Goal: Information Seeking & Learning: Learn about a topic

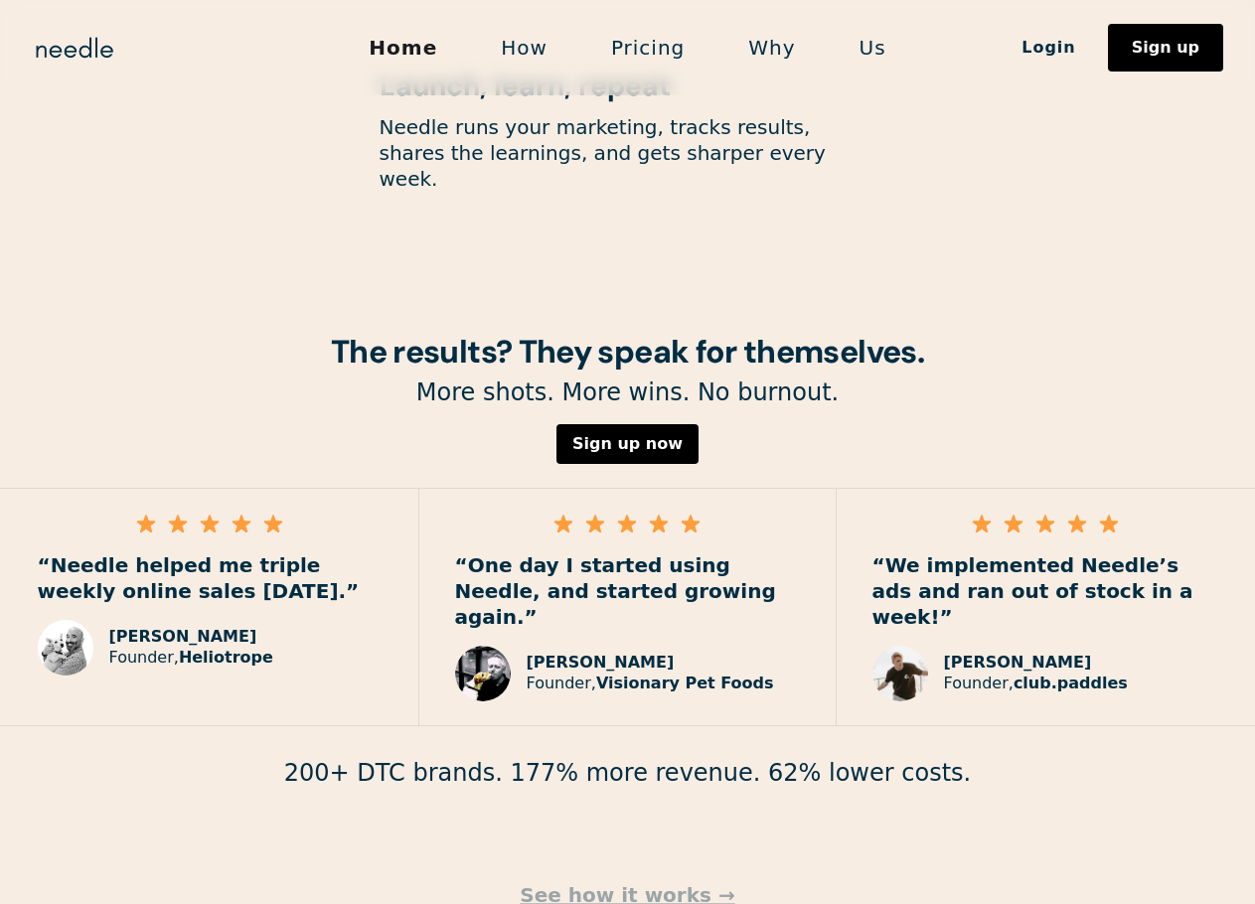
scroll to position [2743, 0]
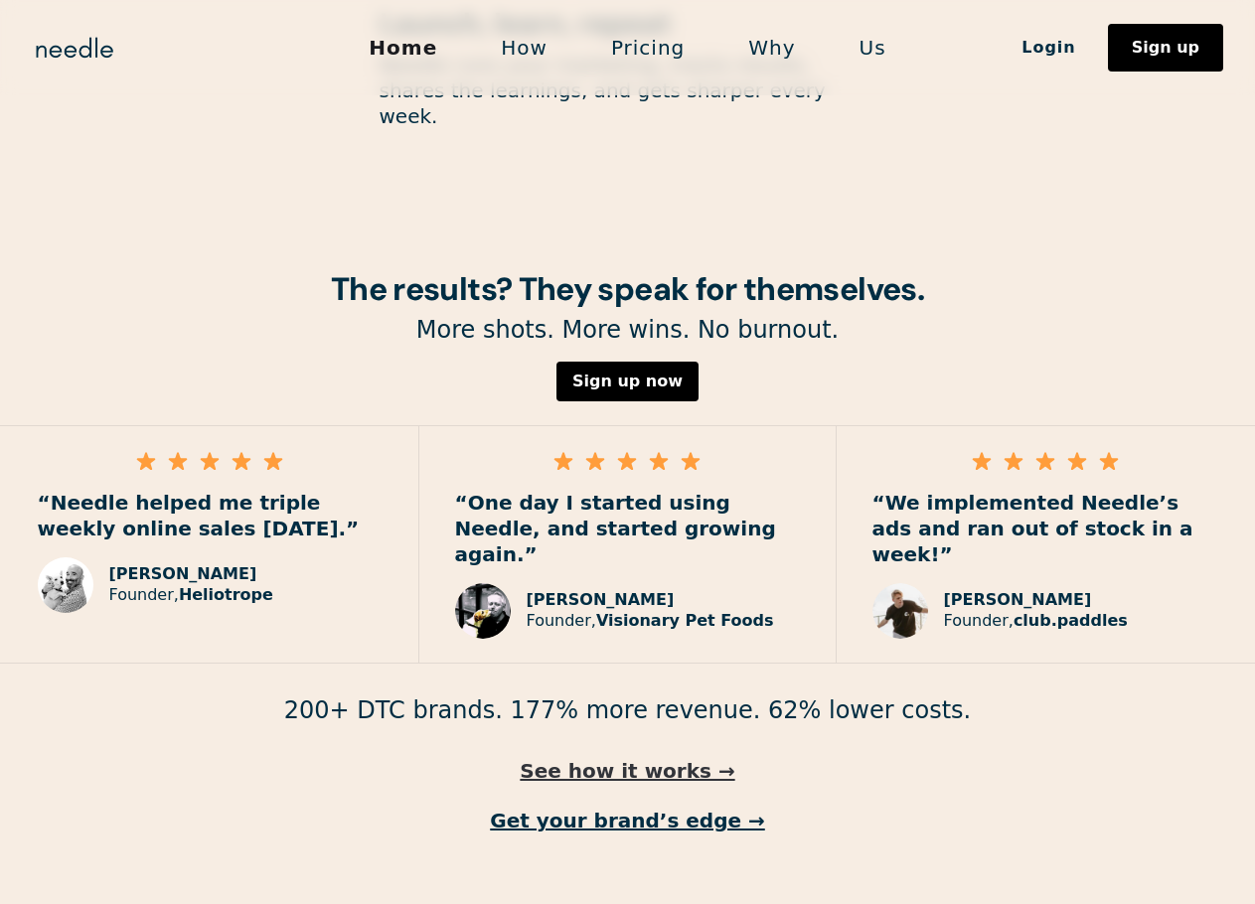
click at [669, 758] on link "See how it works →" at bounding box center [627, 771] width 1255 height 26
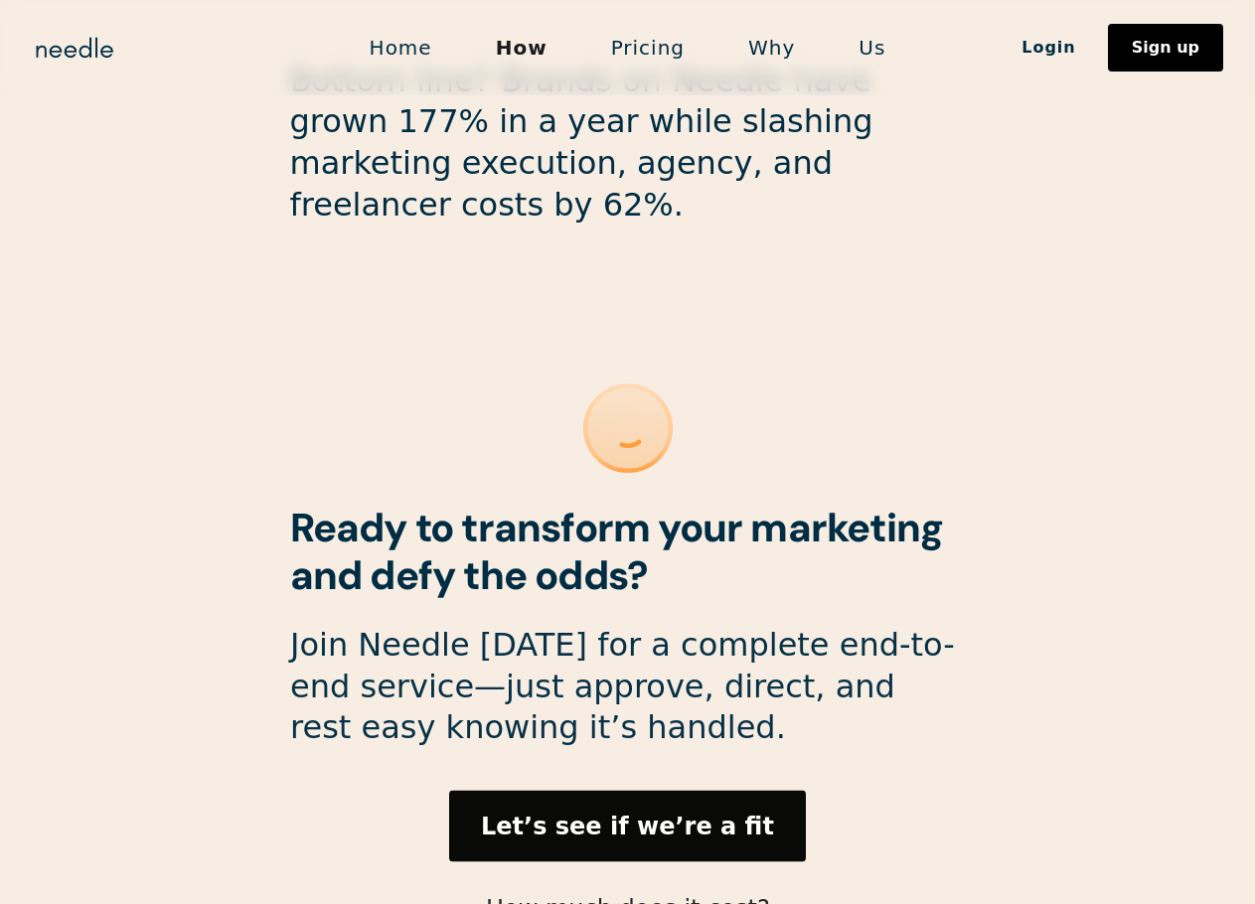
scroll to position [5255, 0]
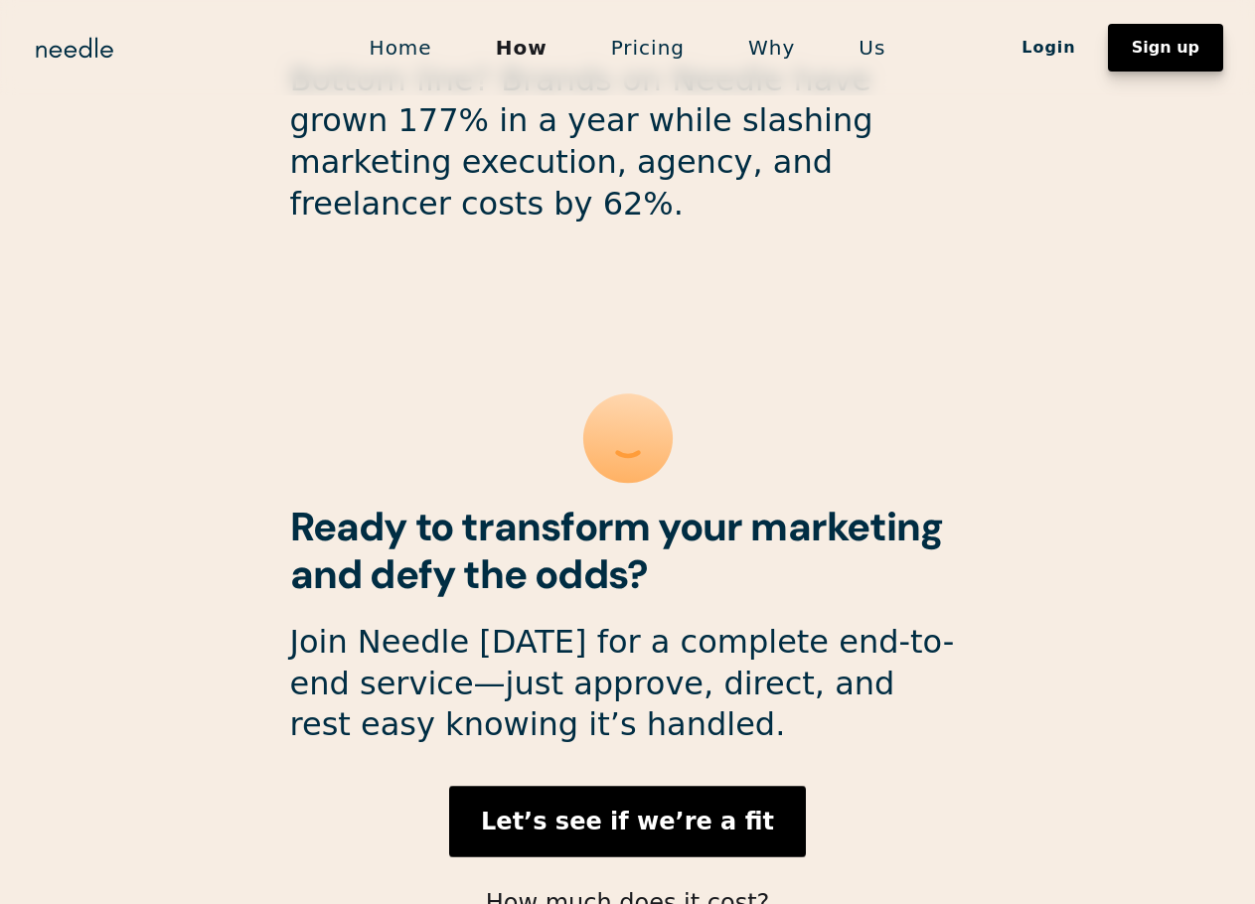
click at [1179, 53] on div "Sign up" at bounding box center [1166, 48] width 68 height 16
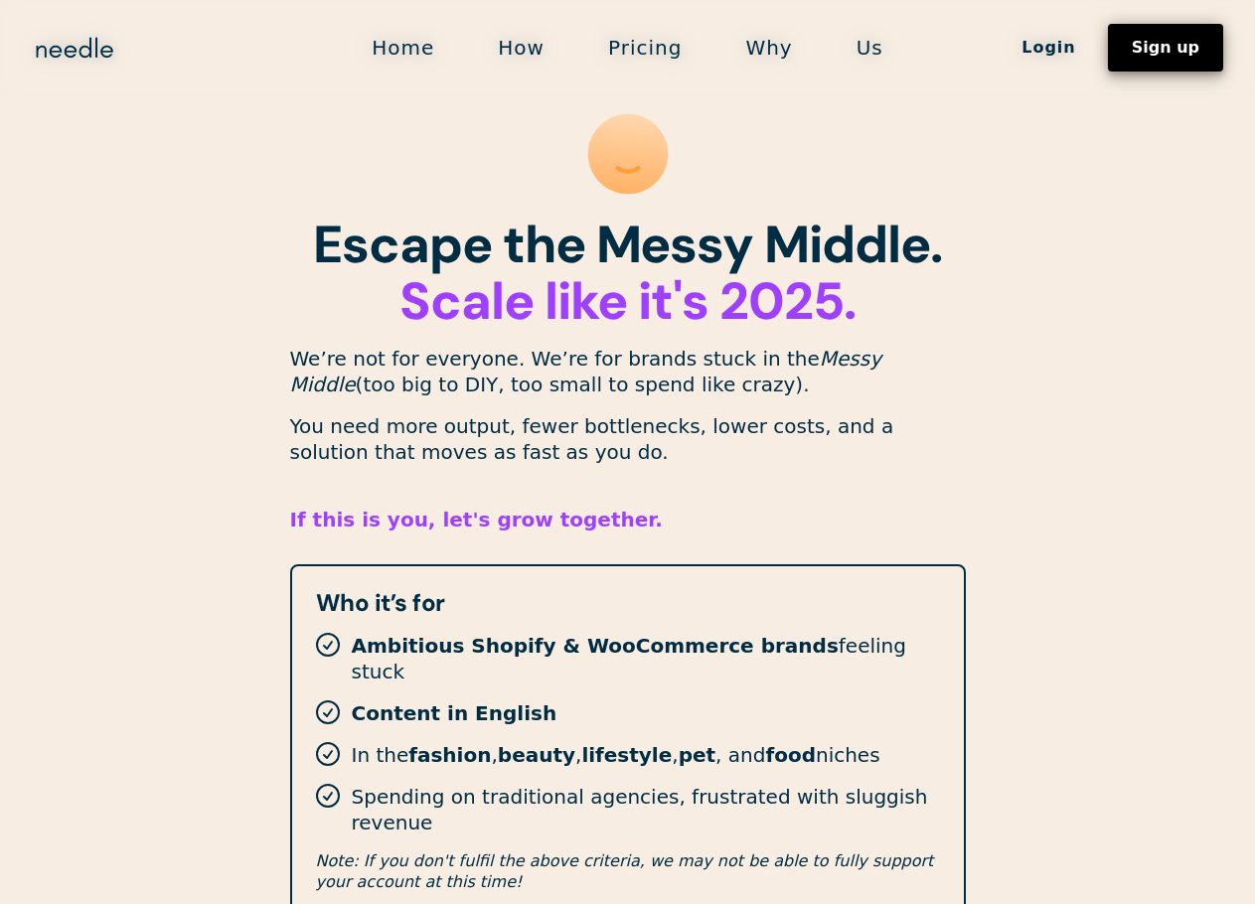
click at [1175, 40] on div "Sign up" at bounding box center [1166, 48] width 68 height 16
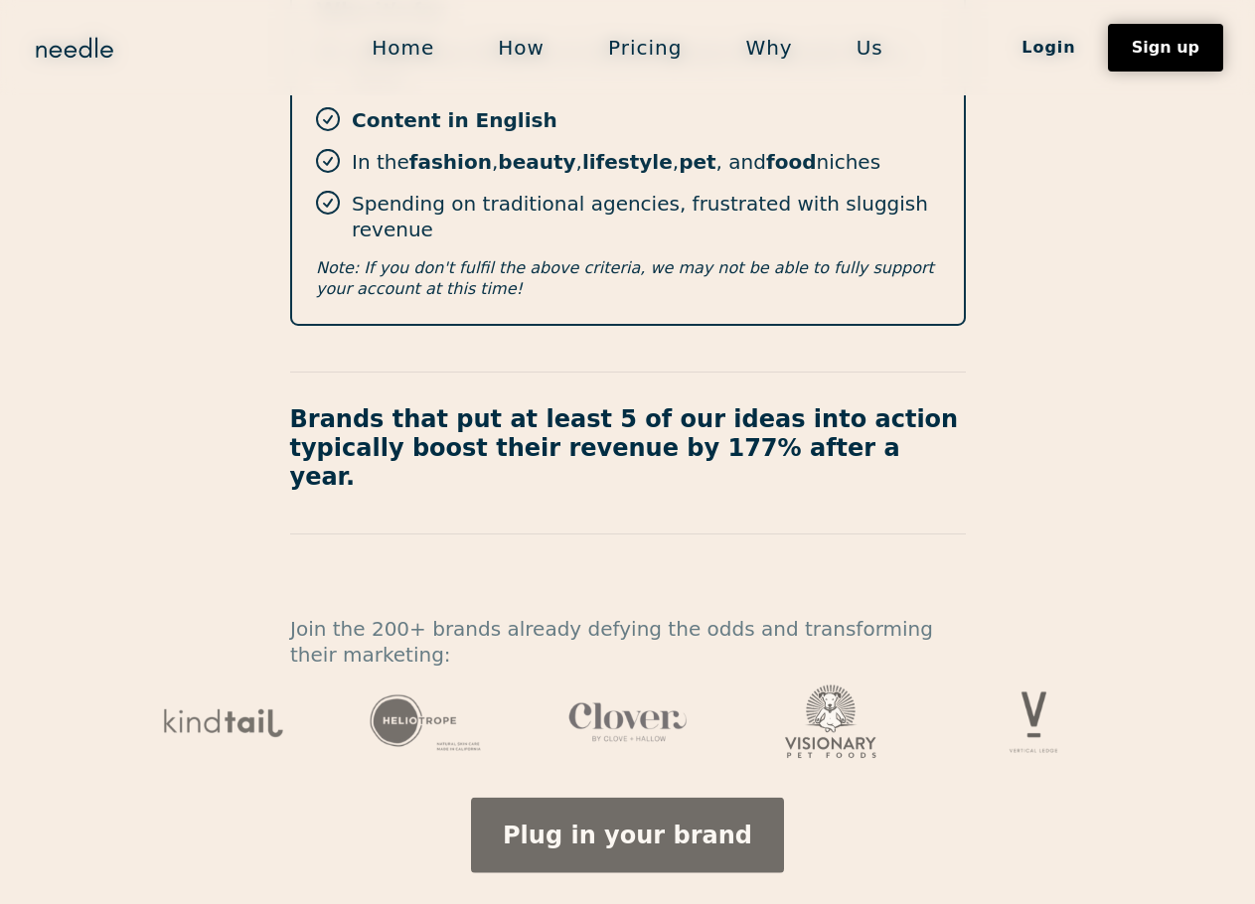
scroll to position [614, 0]
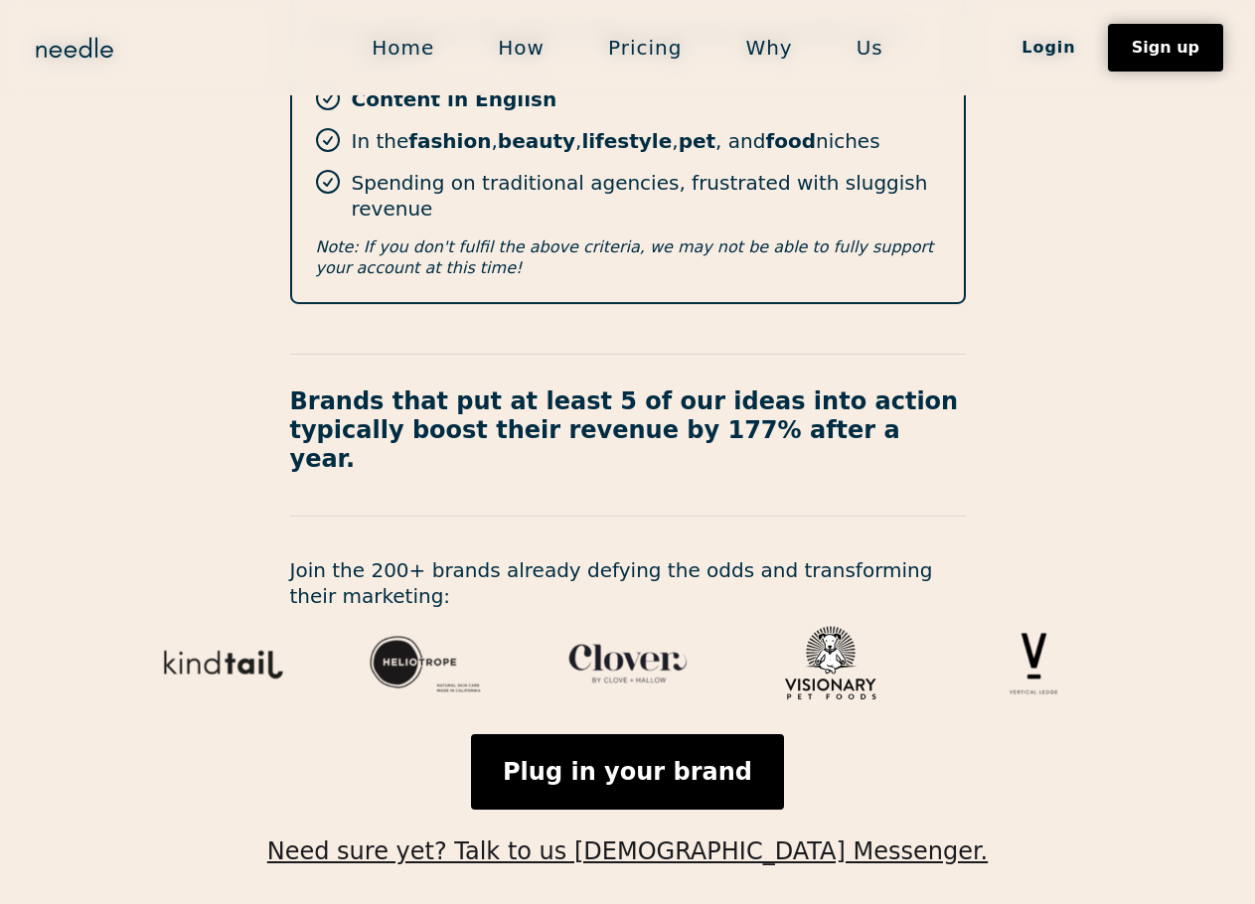
click at [656, 58] on link "Pricing" at bounding box center [644, 48] width 137 height 42
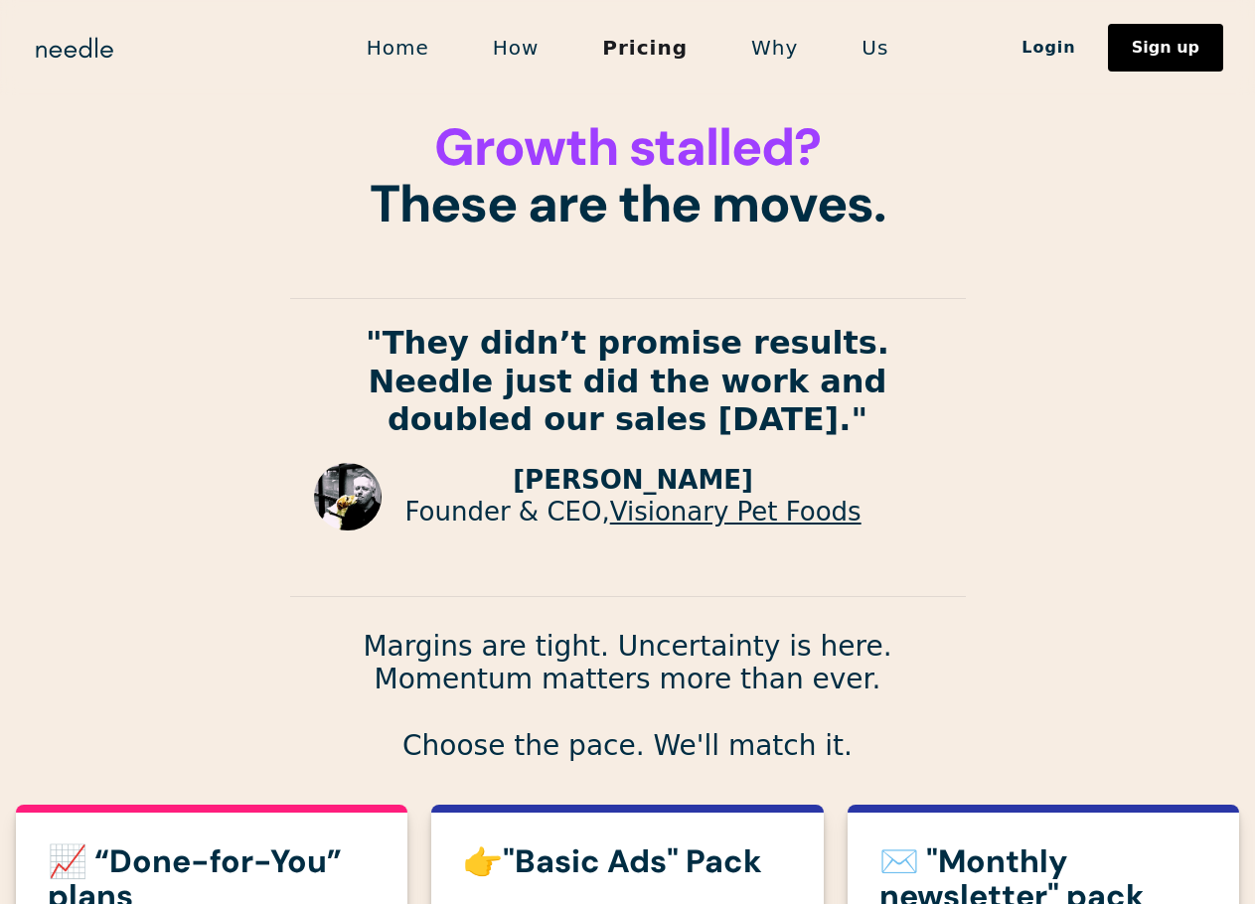
click at [755, 35] on link "Why" at bounding box center [774, 48] width 110 height 42
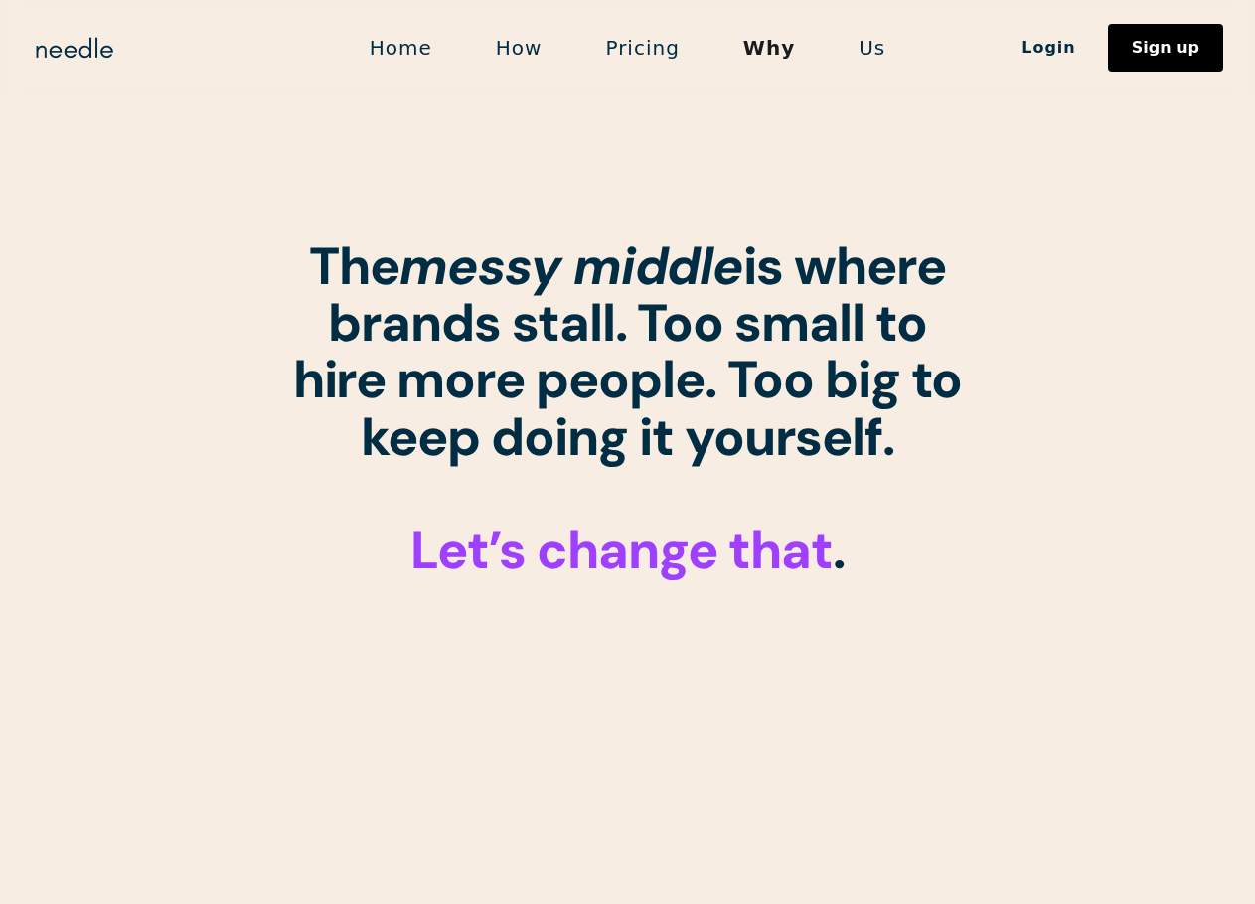
click at [868, 52] on link "Us" at bounding box center [872, 48] width 90 height 42
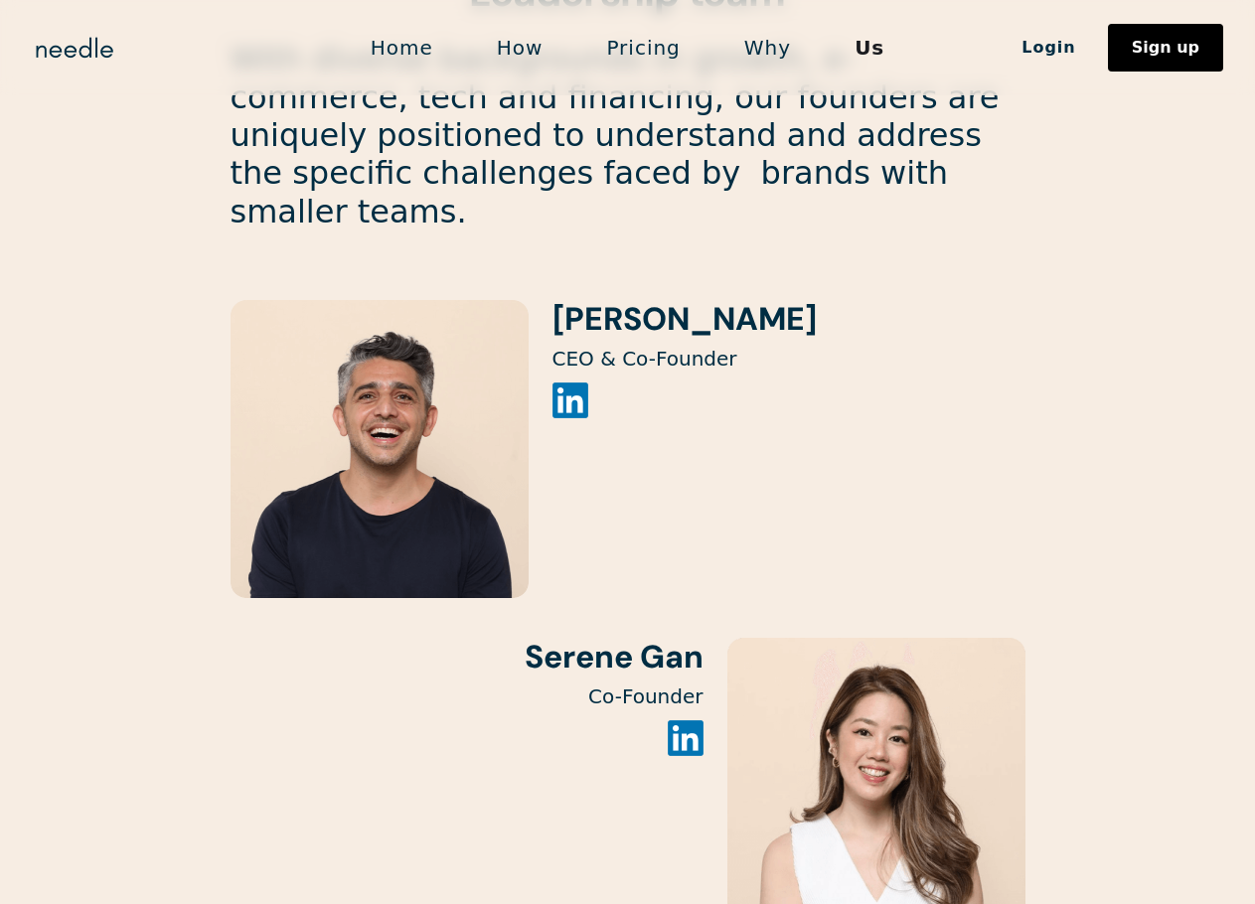
scroll to position [1888, 0]
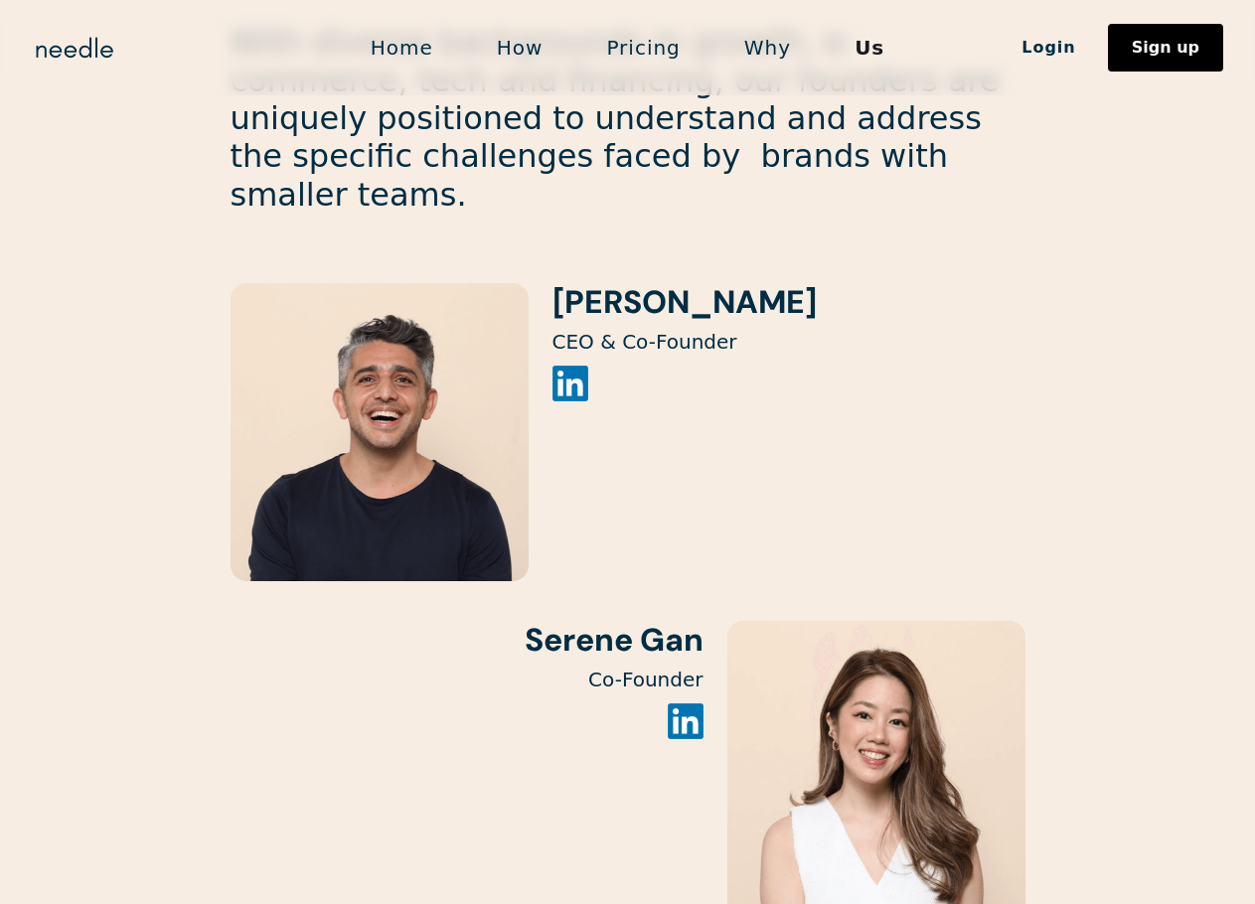
click at [681, 703] on img at bounding box center [686, 721] width 36 height 36
click at [519, 64] on link "How" at bounding box center [520, 48] width 110 height 42
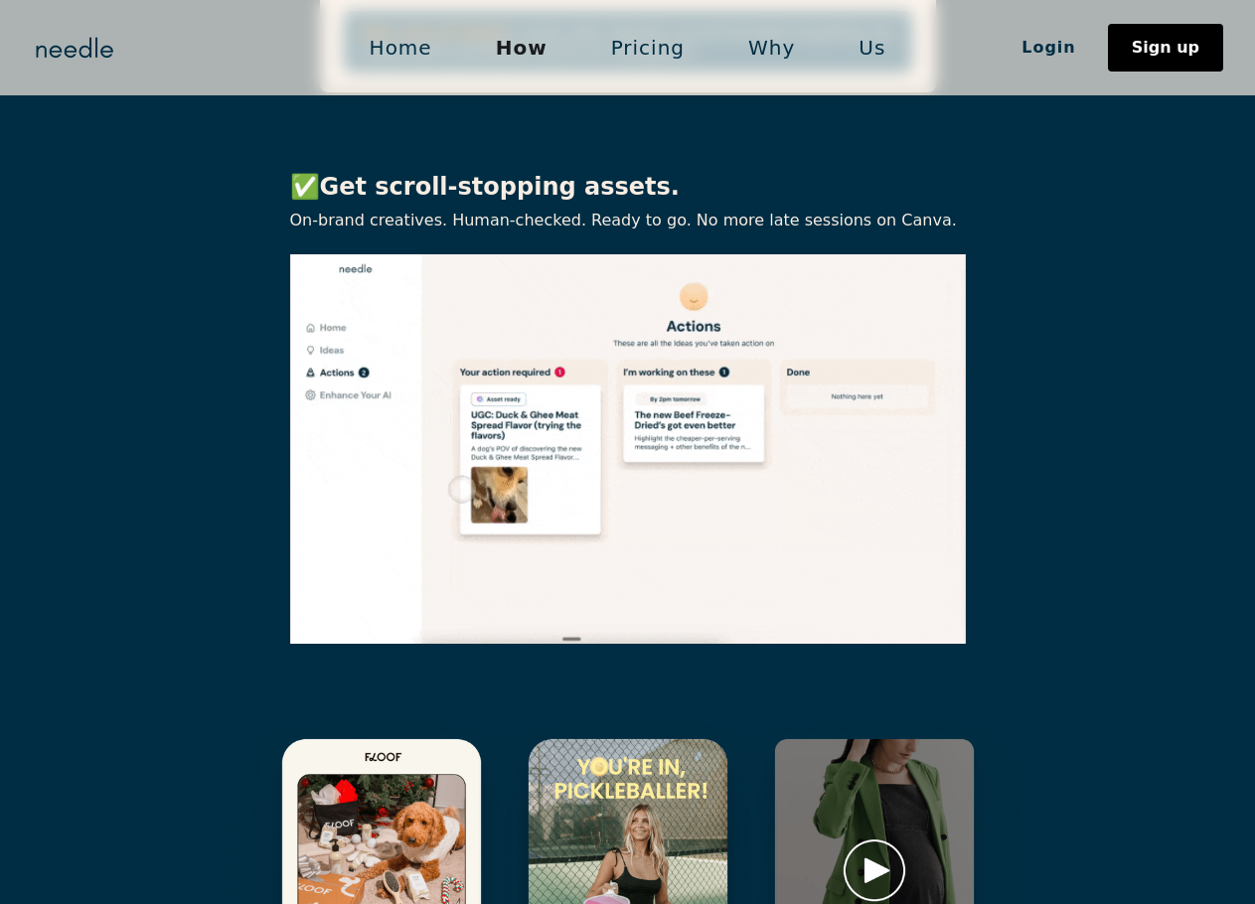
scroll to position [2583, 0]
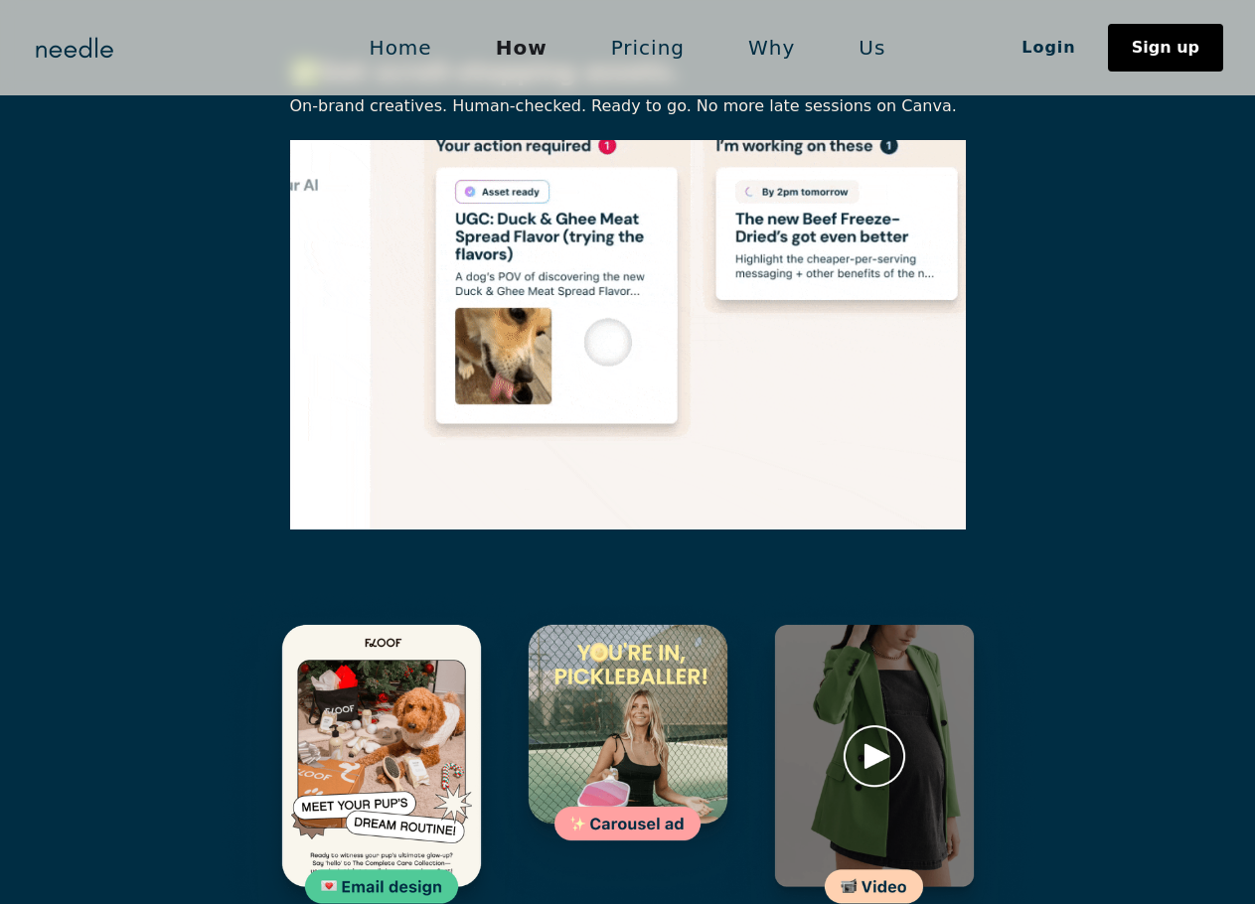
click at [389, 708] on img at bounding box center [382, 787] width 326 height 389
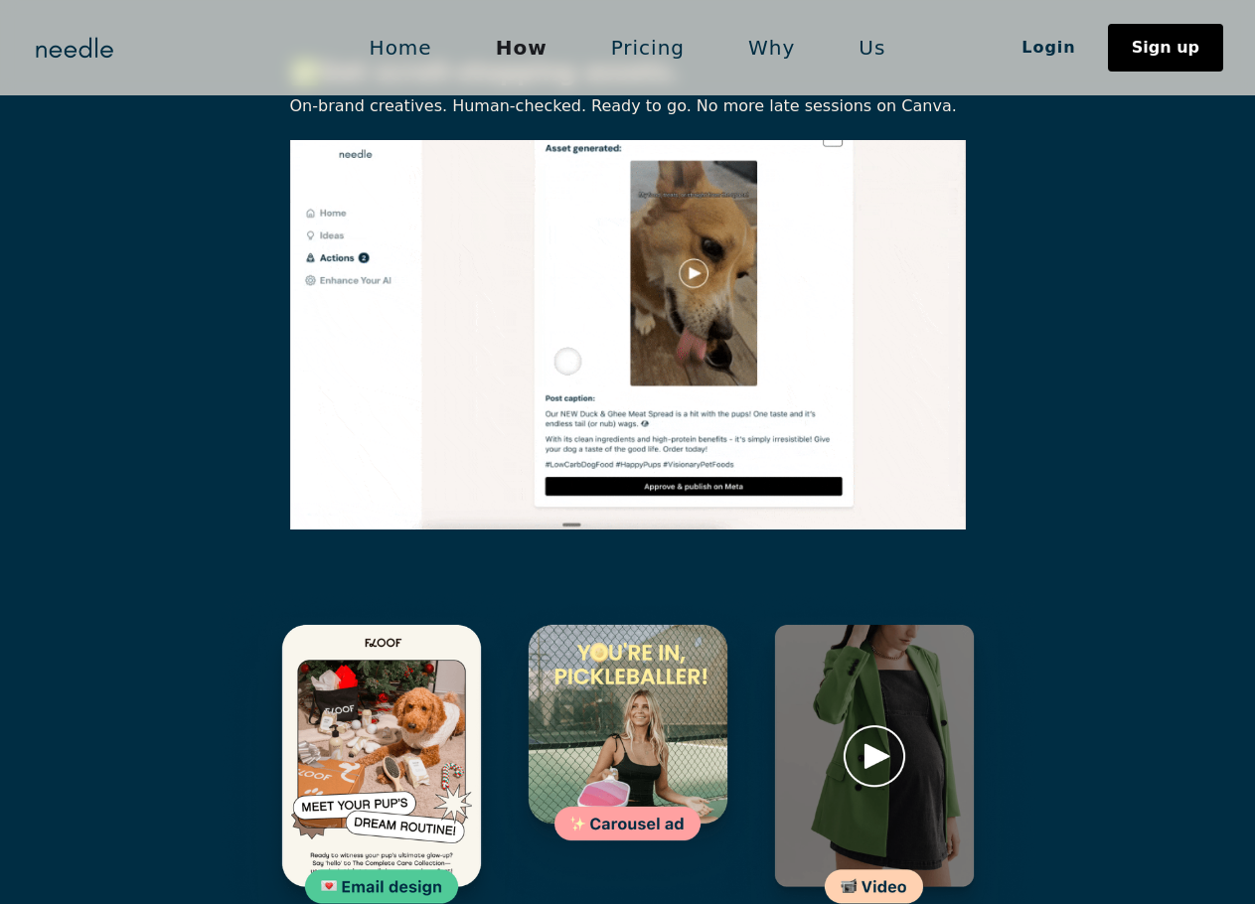
click at [874, 662] on img at bounding box center [874, 787] width 326 height 389
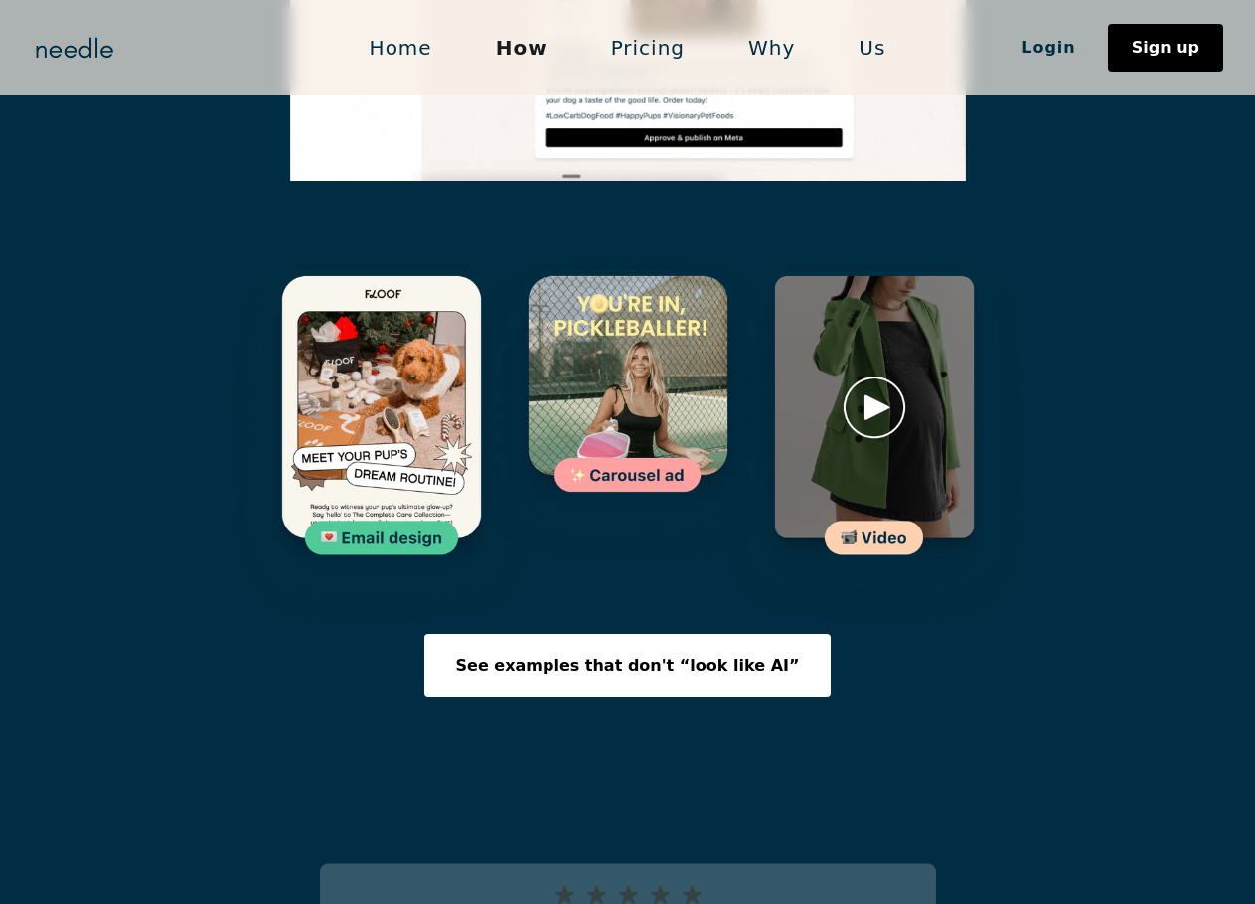
scroll to position [2981, 0]
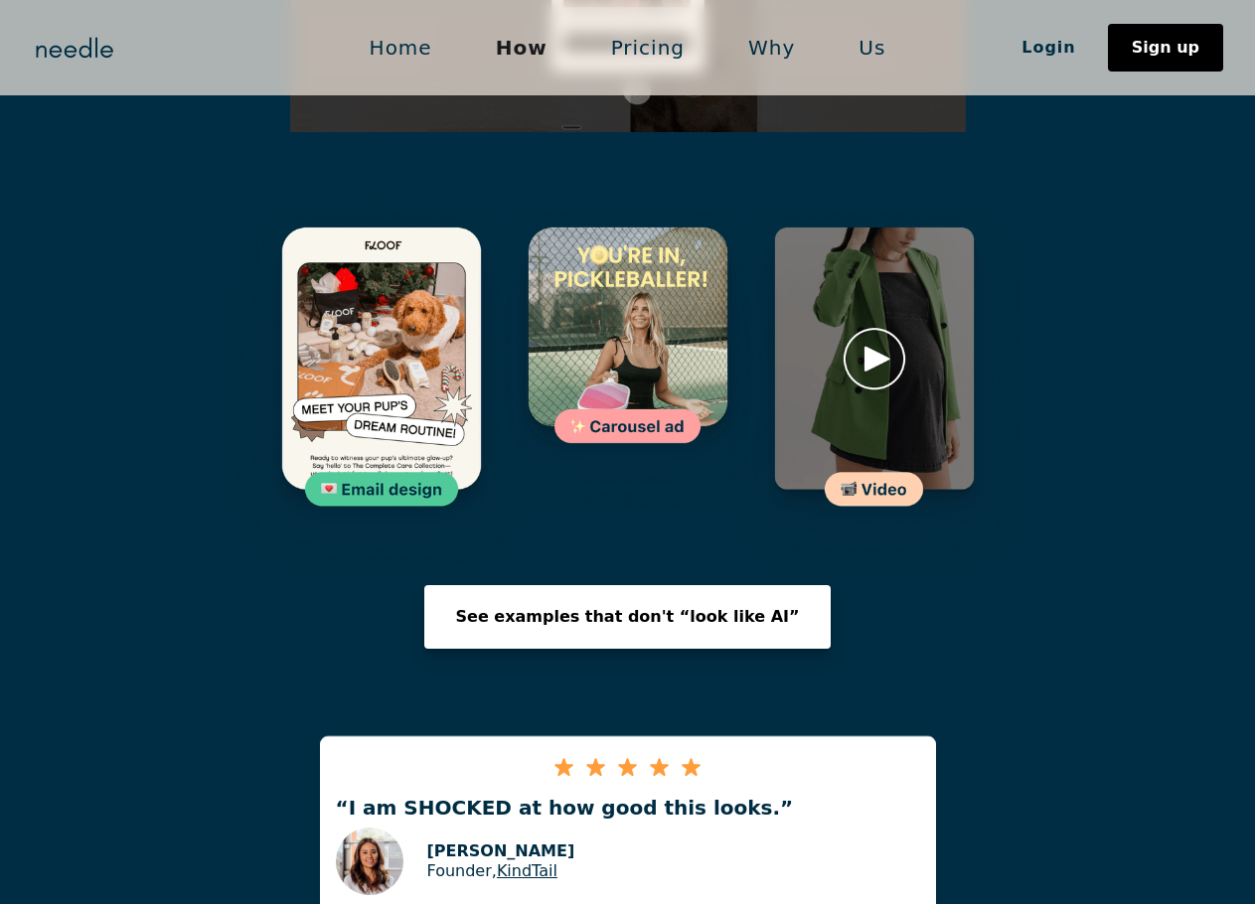
click at [711, 609] on div "See examples that don't “look like AI”" at bounding box center [628, 617] width 344 height 16
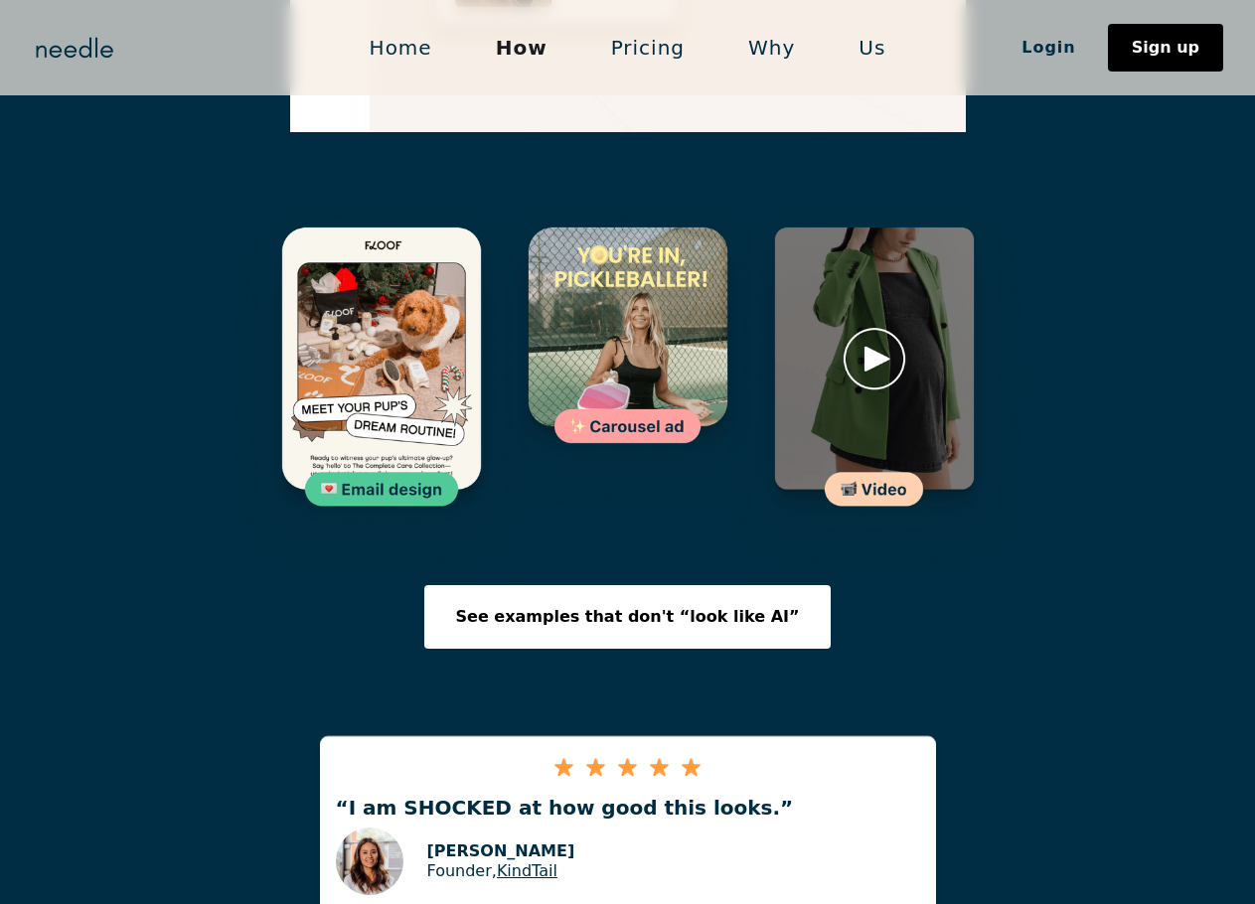
click at [649, 33] on link "Pricing" at bounding box center [647, 48] width 137 height 42
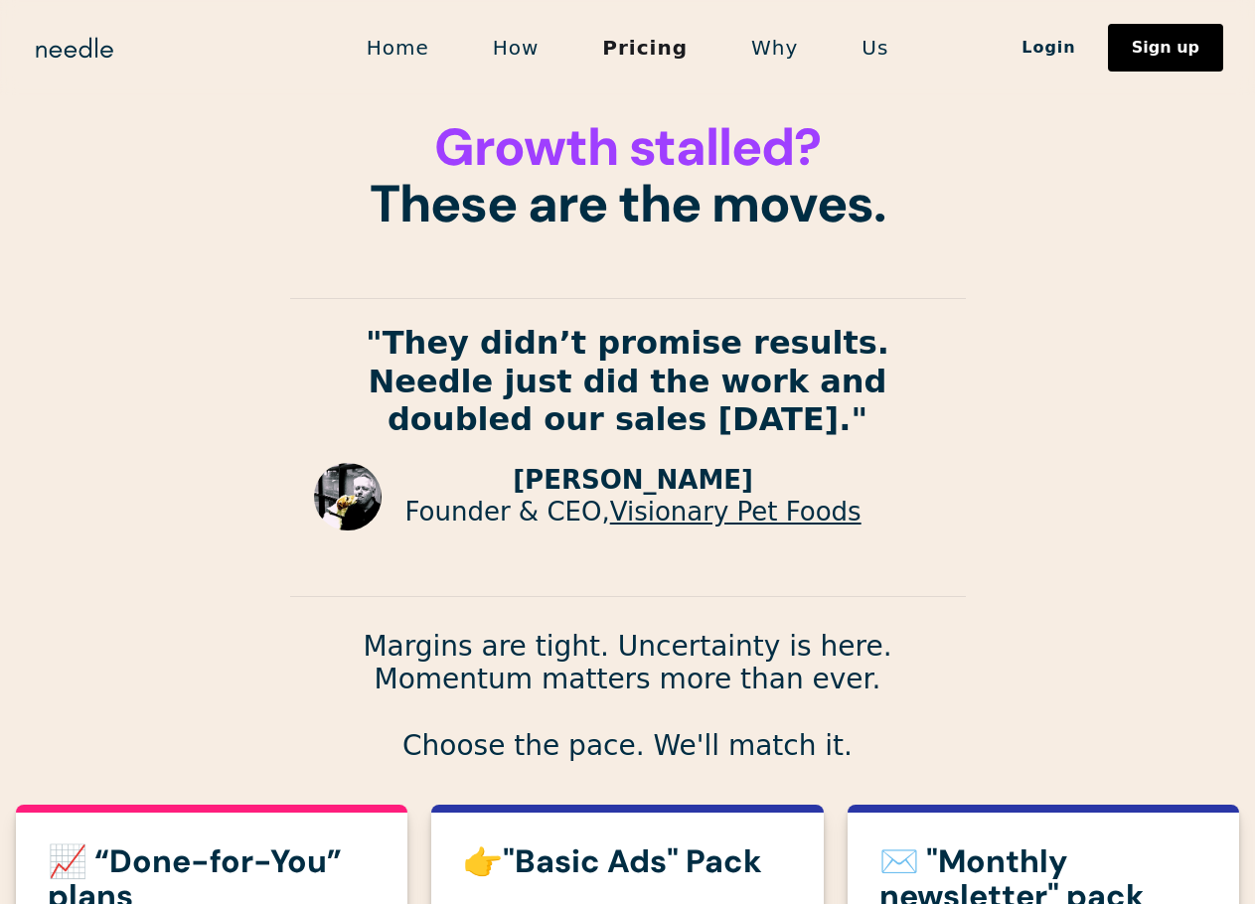
click at [521, 61] on link "How" at bounding box center [516, 48] width 110 height 42
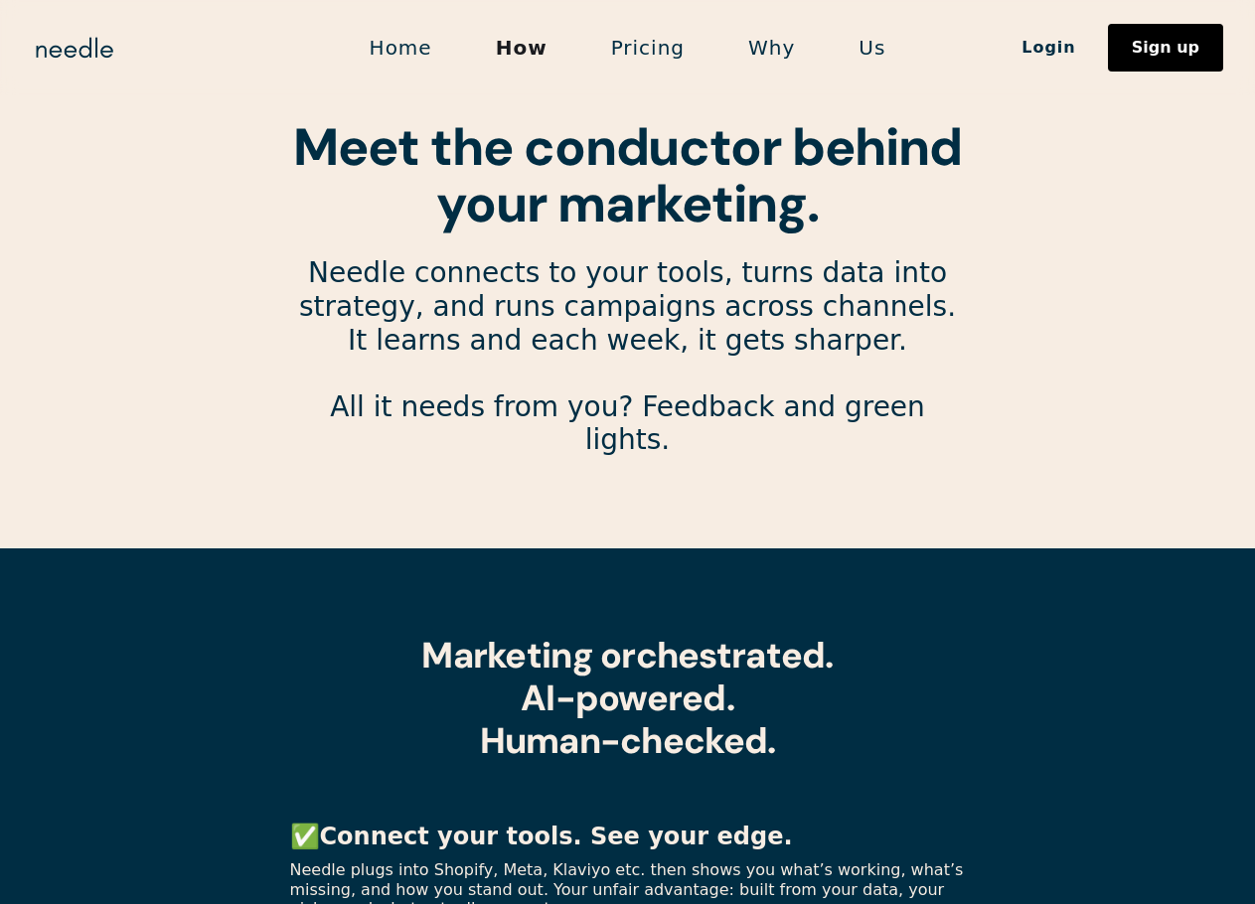
click at [436, 49] on link "Home" at bounding box center [401, 48] width 126 height 42
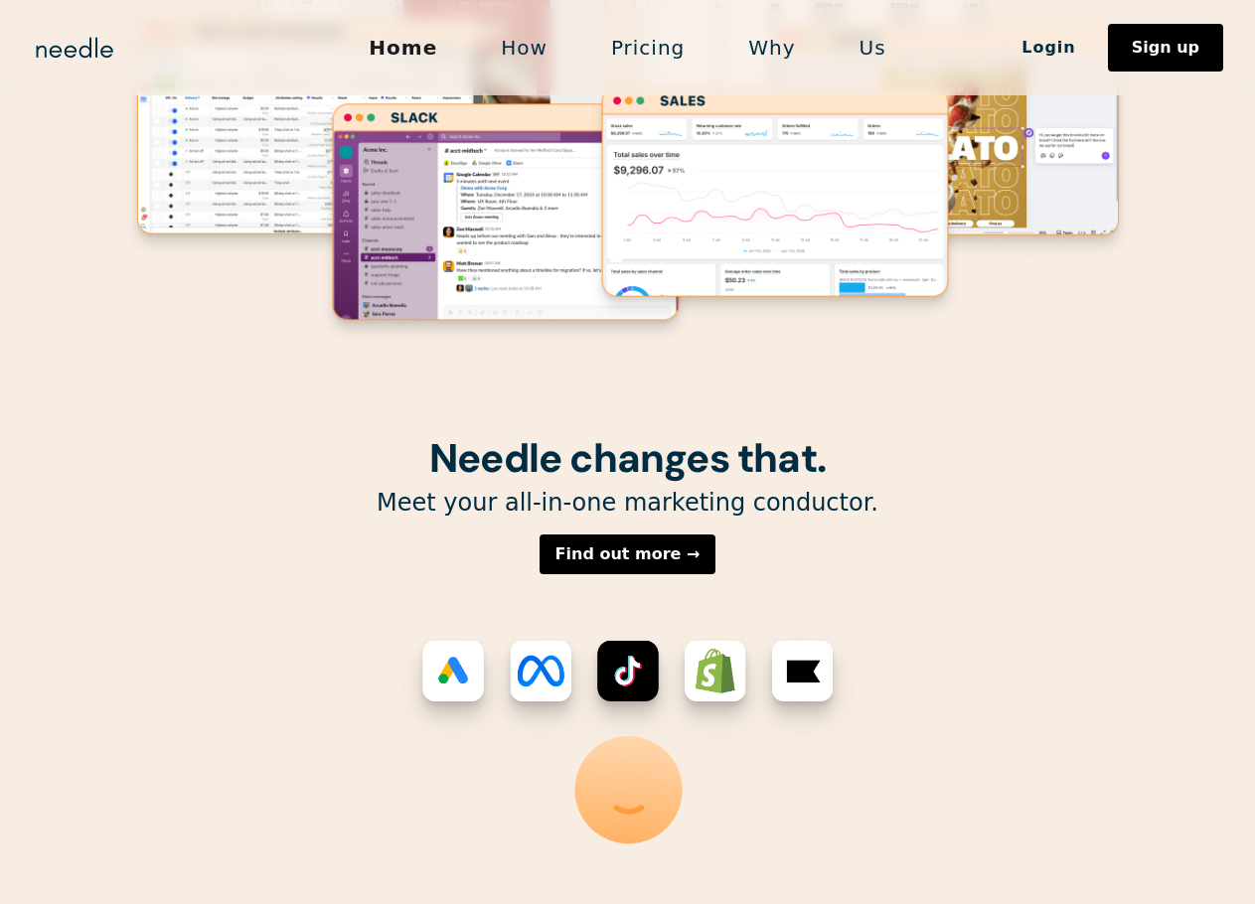
scroll to position [397, 0]
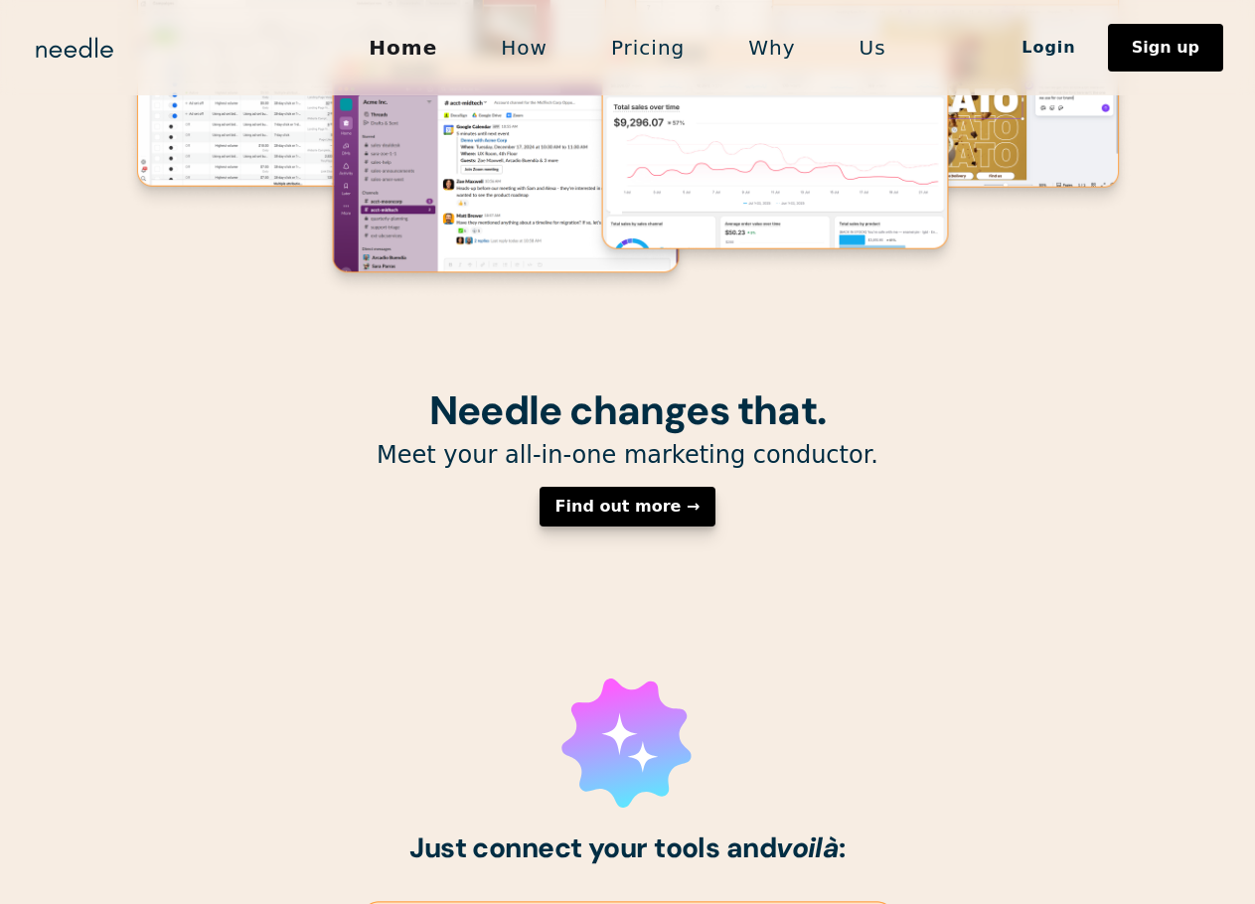
click at [639, 515] on div "Find out more →" at bounding box center [627, 507] width 145 height 16
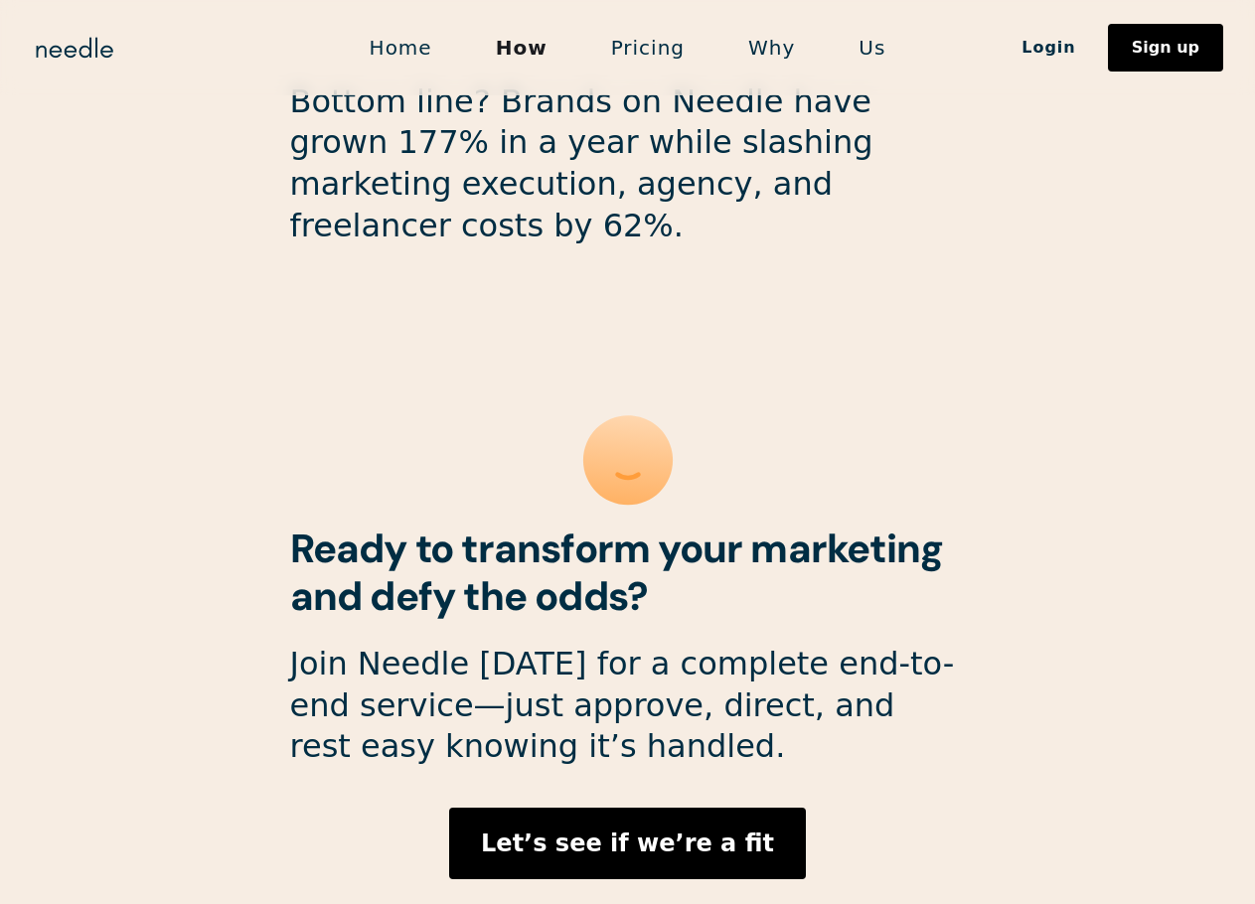
scroll to position [5255, 0]
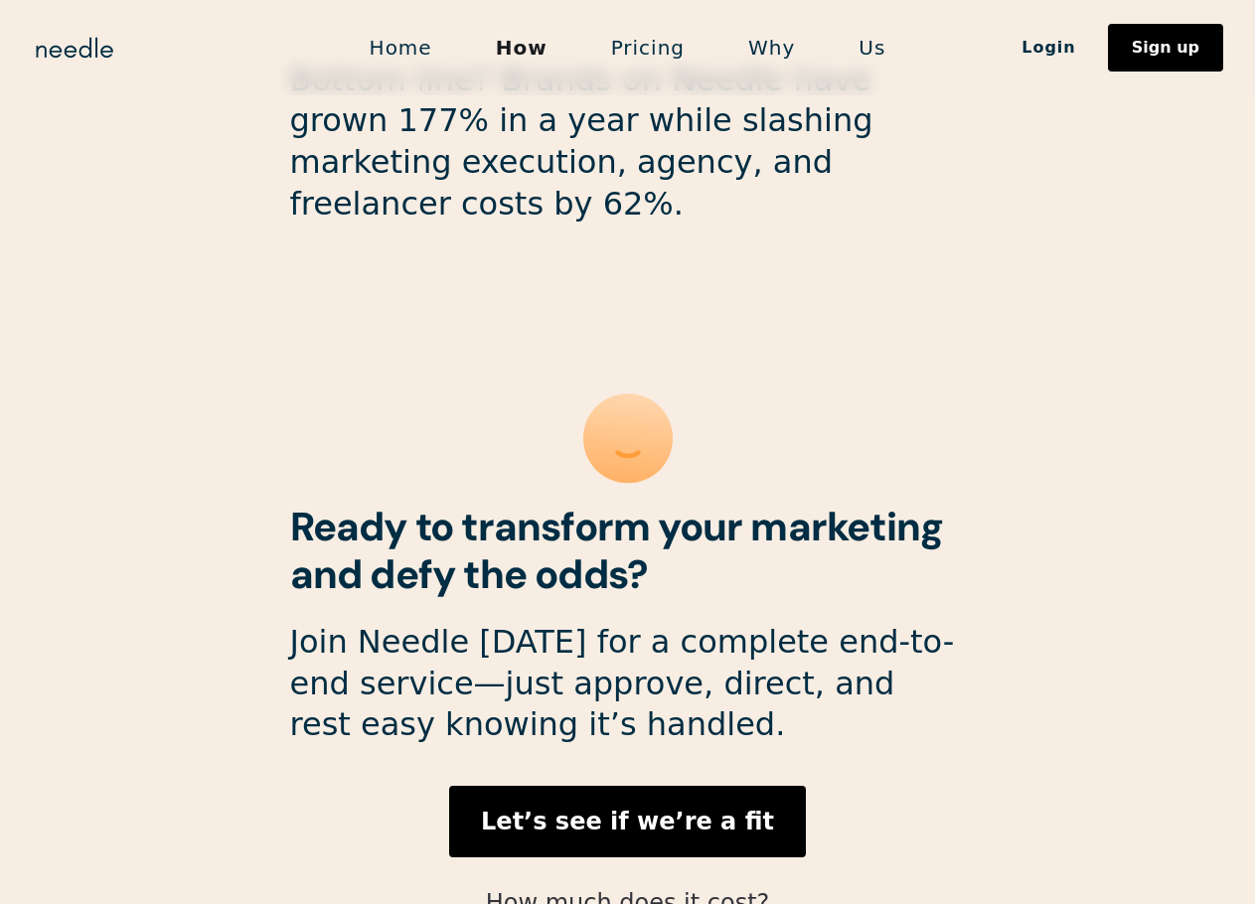
click at [673, 889] on link "How much does it cost?" at bounding box center [628, 903] width 284 height 28
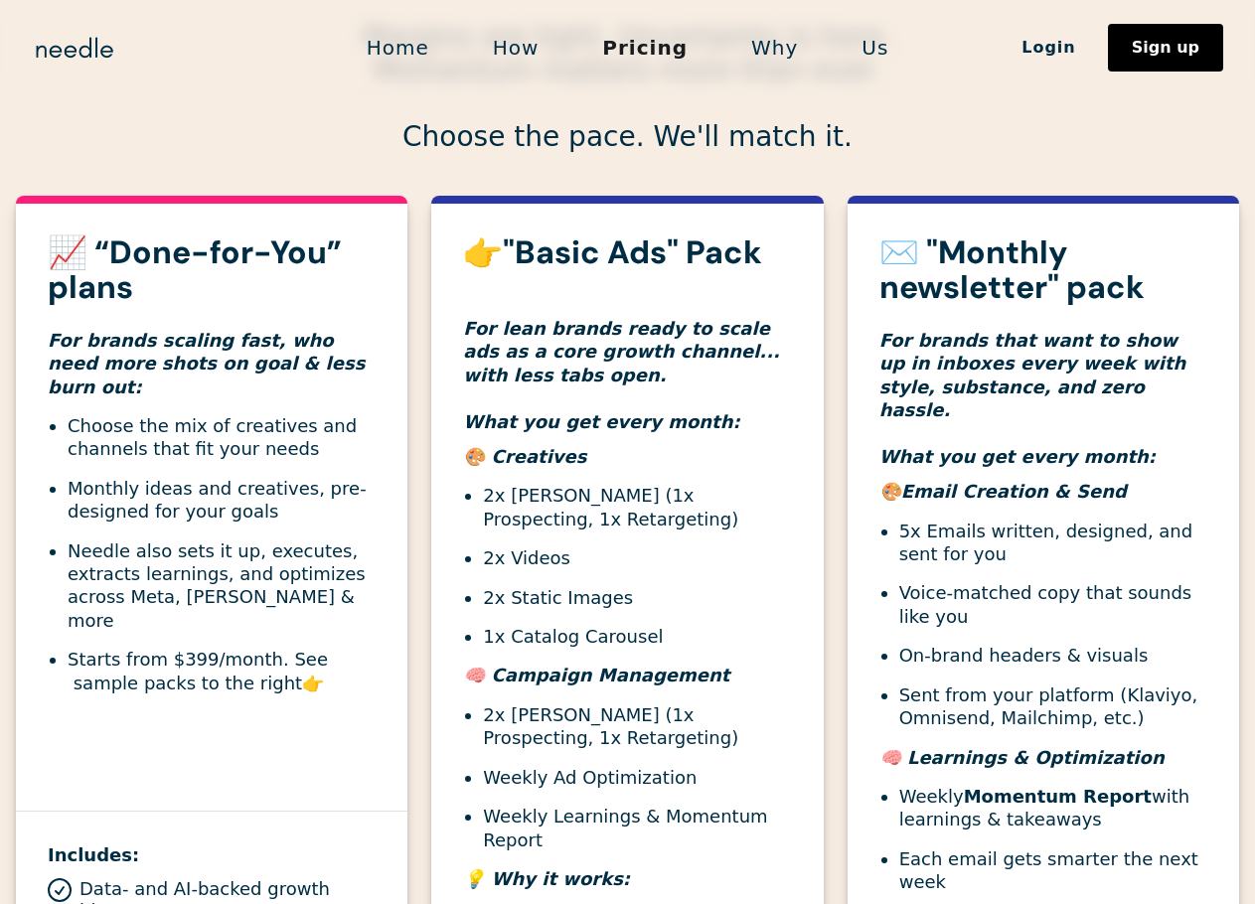
scroll to position [596, 0]
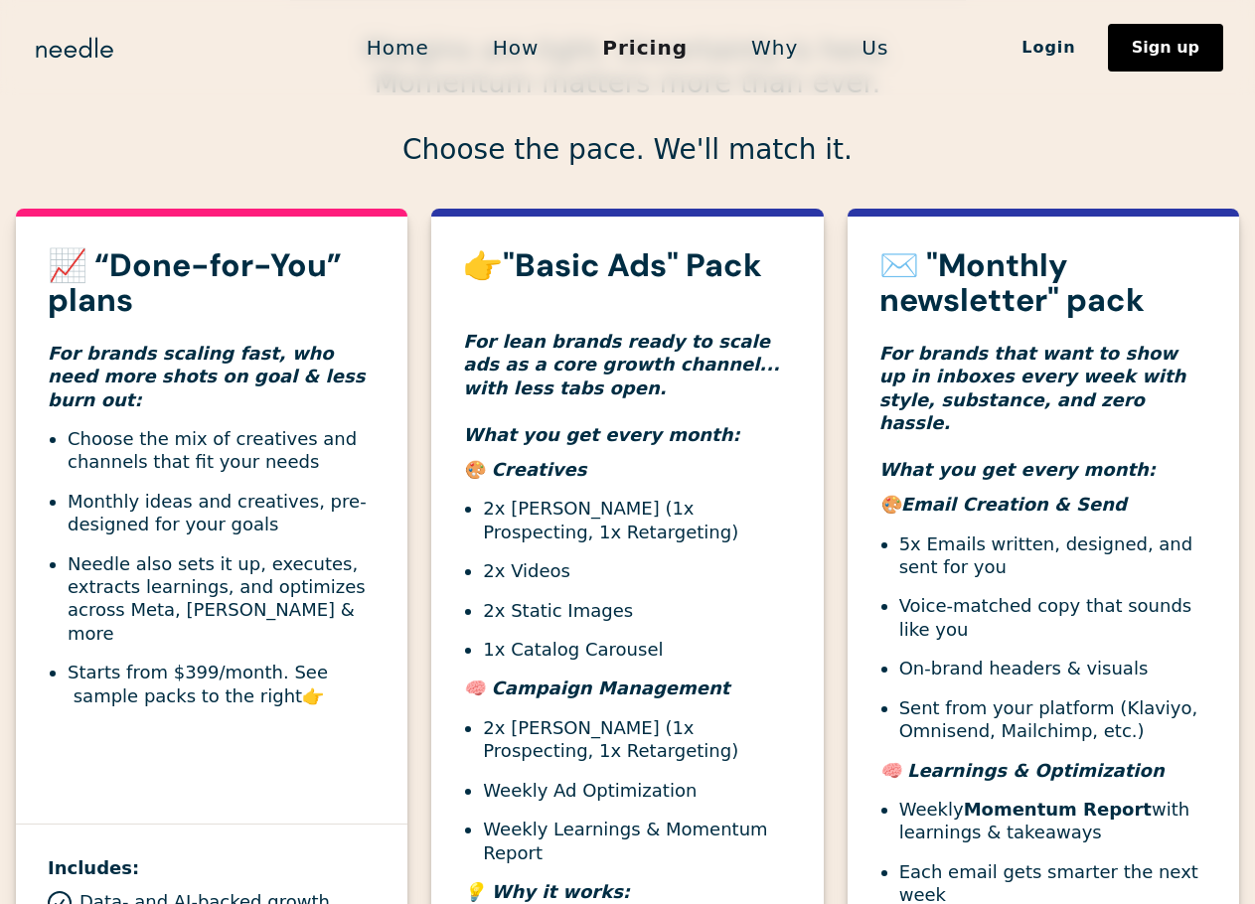
click at [290, 661] on li "Starts from $399/month. See sample packs to the right 👉" at bounding box center [222, 684] width 308 height 47
click at [165, 717] on div "📈 “Done-for-You” plans For brands scaling fast, who need more shots on goal & l…" at bounding box center [211, 686] width 391 height 955
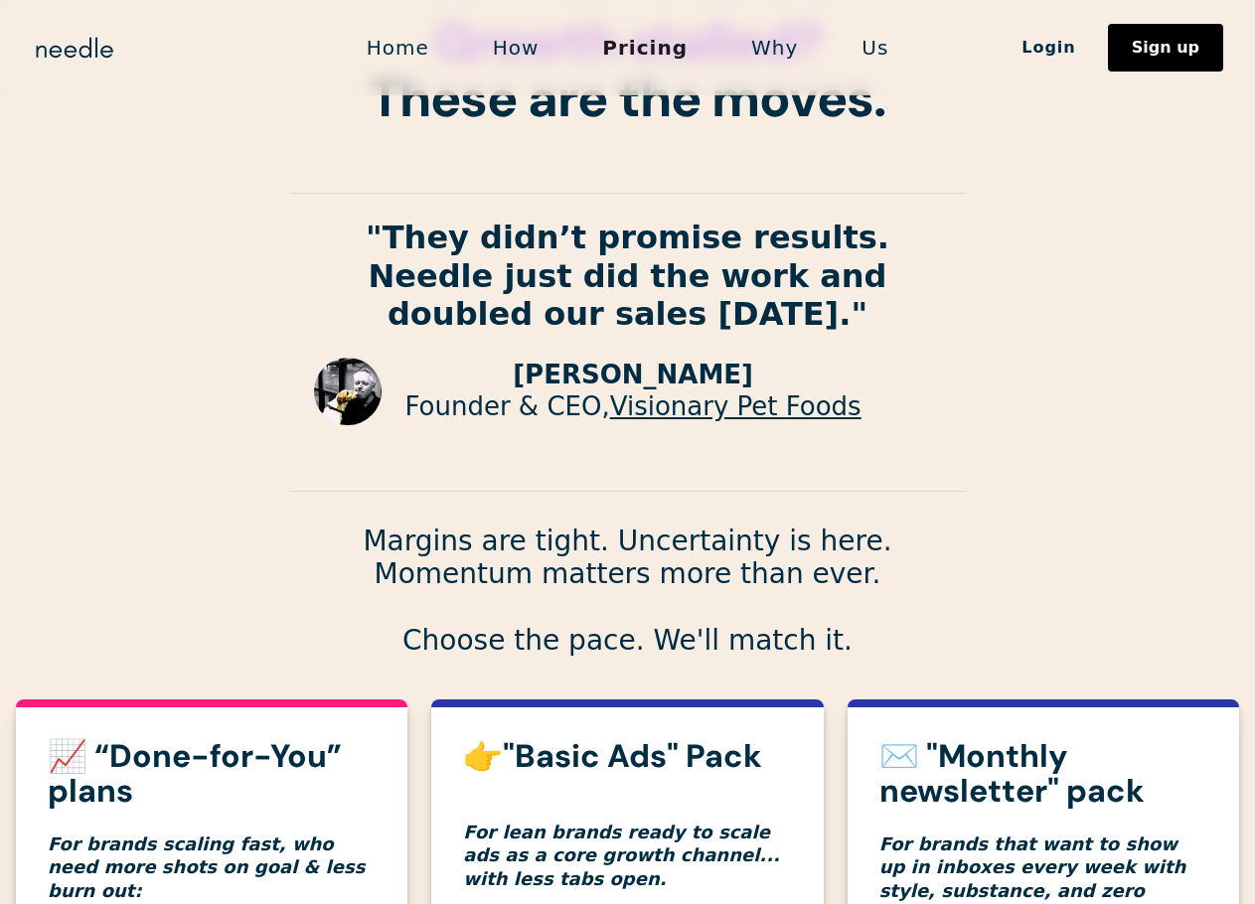
scroll to position [0, 0]
